Goal: Task Accomplishment & Management: Manage account settings

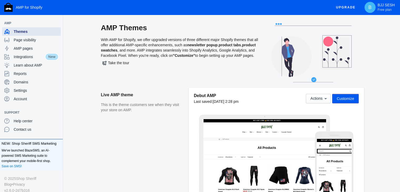
click at [58, 34] on div "Themes" at bounding box center [31, 31] width 54 height 8
click at [49, 38] on span "Page visibility" at bounding box center [36, 39] width 45 height 5
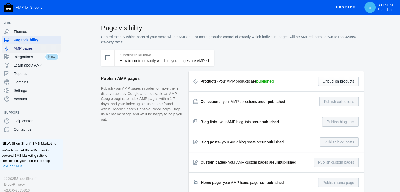
click at [47, 48] on span "AMP pages" at bounding box center [36, 48] width 45 height 5
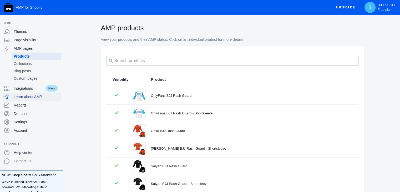
click at [34, 93] on div "Learn about AMP" at bounding box center [31, 96] width 54 height 8
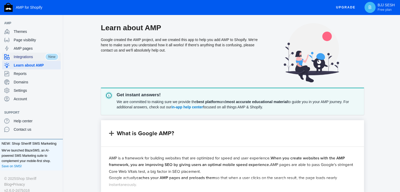
click at [37, 56] on span "Integrations" at bounding box center [29, 56] width 31 height 5
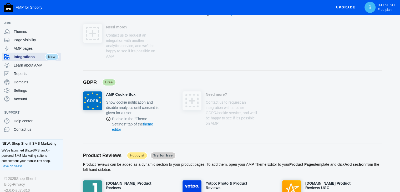
scroll to position [176, 0]
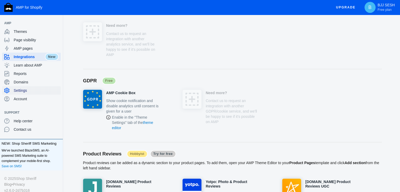
click at [45, 91] on span "Settings" at bounding box center [36, 90] width 45 height 5
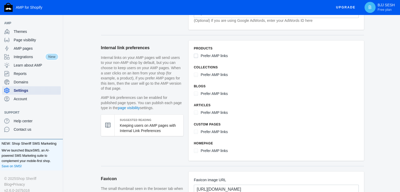
scroll to position [240, 0]
click at [207, 54] on label "Prefer AMP links" at bounding box center [213, 55] width 27 height 7
click at [198, 54] on input "Prefer AMP links" at bounding box center [196, 55] width 4 height 4
click at [207, 54] on label "Prefer AMP links" at bounding box center [213, 55] width 27 height 7
click at [198, 54] on input "Prefer AMP links" at bounding box center [196, 55] width 4 height 4
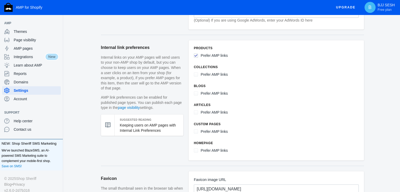
checkbox input "false"
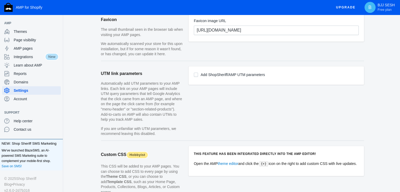
scroll to position [399, 0]
click at [208, 75] on label "Add ShopSheriff/AMP UTM parameters" at bounding box center [232, 74] width 64 height 7
click at [198, 75] on input "Add ShopSheriff/AMP UTM parameters" at bounding box center [196, 74] width 4 height 4
checkbox input "true"
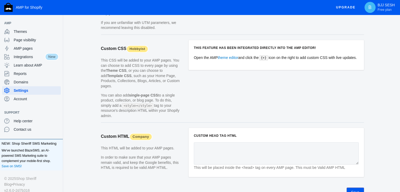
scroll to position [527, 0]
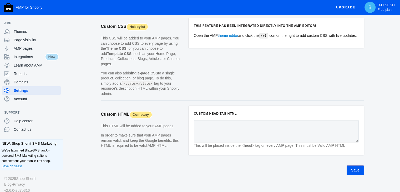
click at [351, 165] on button "Save" at bounding box center [354, 169] width 17 height 9
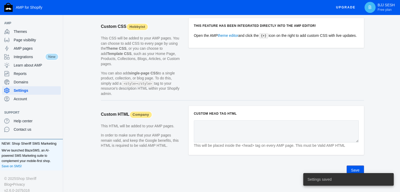
click at [23, 103] on ul "AMP Themes Page visibility AMP pages Integrations New Learn about AMP Reports D…" at bounding box center [31, 61] width 63 height 92
click at [29, 98] on span "Account" at bounding box center [36, 98] width 45 height 5
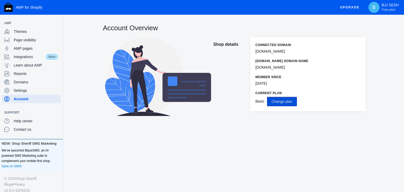
click at [277, 103] on span "Change plan" at bounding box center [281, 101] width 21 height 4
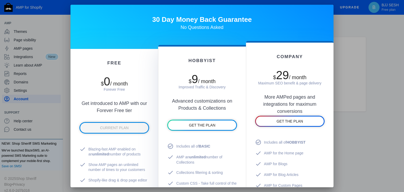
click at [349, 14] on div at bounding box center [202, 96] width 404 height 192
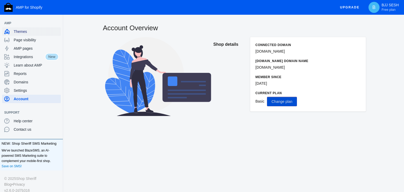
click at [36, 32] on span "Themes" at bounding box center [36, 31] width 45 height 5
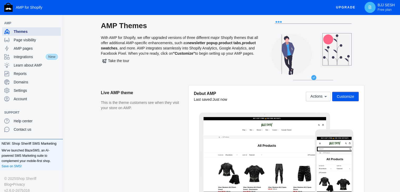
scroll to position [2, 0]
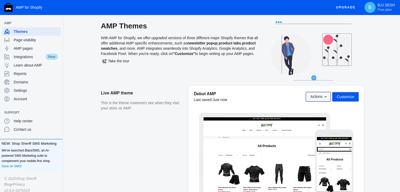
drag, startPoint x: 310, startPoint y: 100, endPoint x: 316, endPoint y: 97, distance: 6.8
click at [316, 97] on button "Actions" at bounding box center [318, 96] width 25 height 9
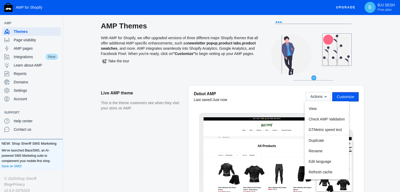
click at [348, 96] on div at bounding box center [200, 96] width 400 height 192
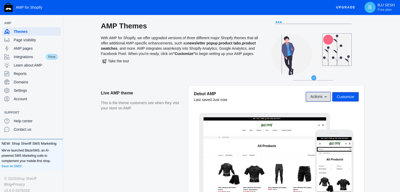
click at [320, 97] on span "Actions" at bounding box center [316, 97] width 12 height 4
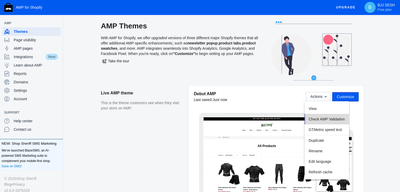
click at [320, 120] on span "Check AMP Validation" at bounding box center [326, 119] width 36 height 4
